Goal: Navigation & Orientation: Find specific page/section

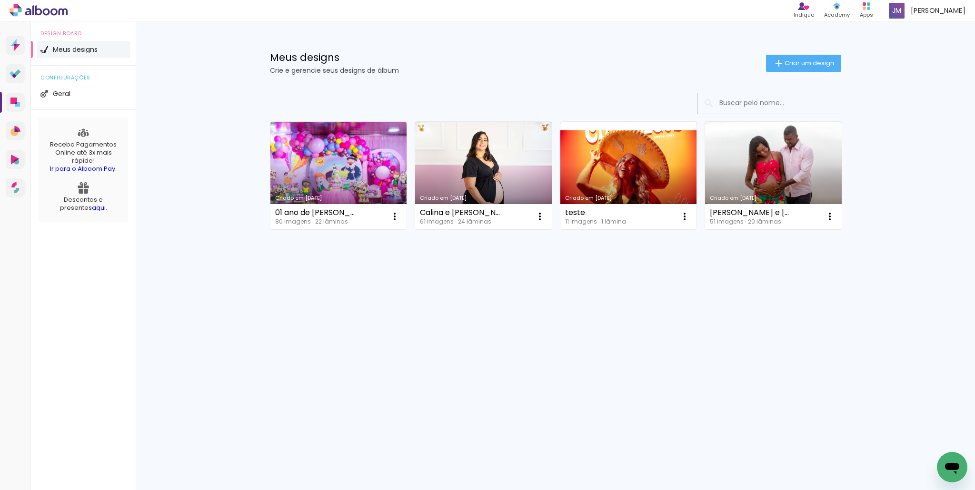
click at [85, 169] on link "Ir para o Alboom Pay" at bounding box center [82, 168] width 65 height 9
